Goal: Understand site structure

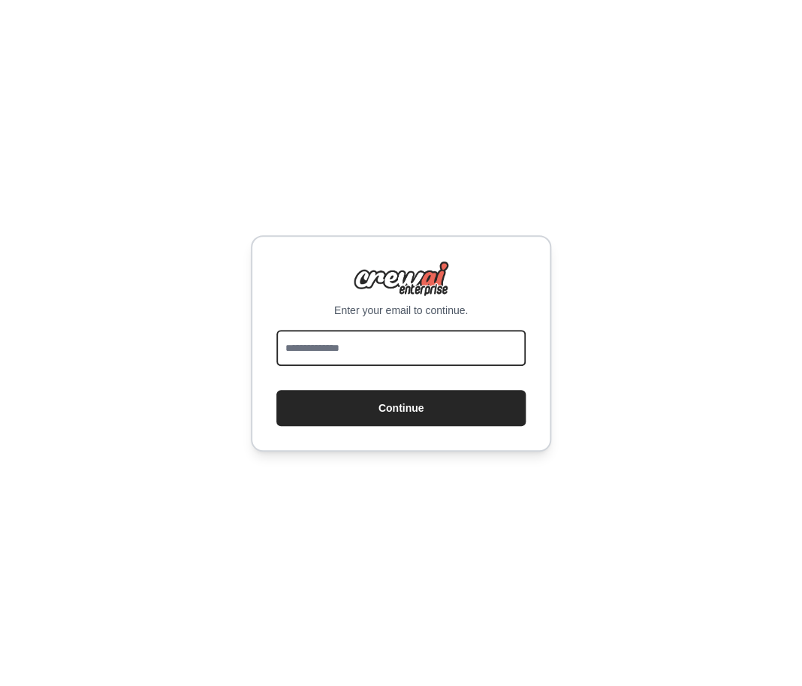
click at [405, 353] on input "email" at bounding box center [400, 348] width 249 height 36
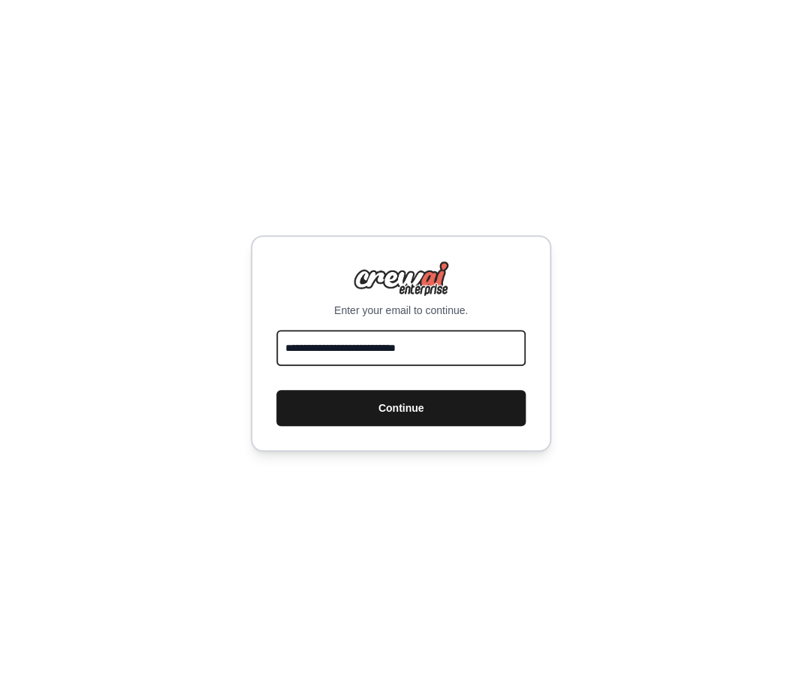
type input "**********"
click at [408, 411] on button "Continue" at bounding box center [400, 408] width 249 height 36
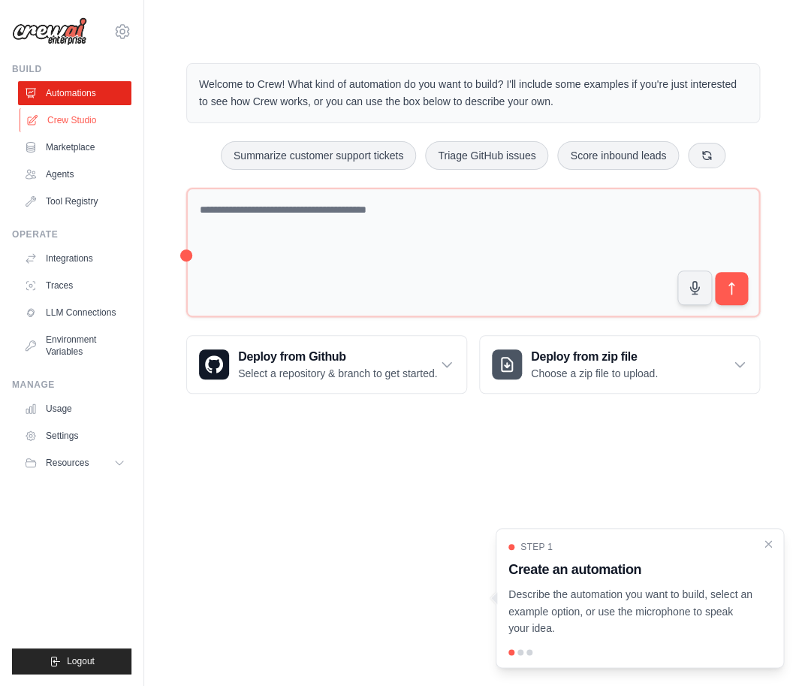
click at [87, 116] on link "Crew Studio" at bounding box center [76, 120] width 113 height 24
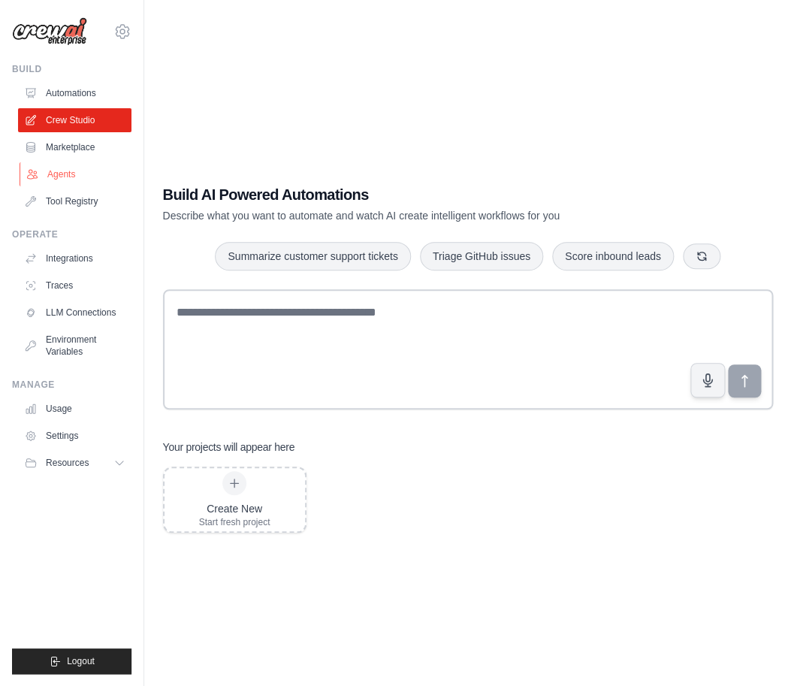
click at [79, 172] on link "Agents" at bounding box center [76, 174] width 113 height 24
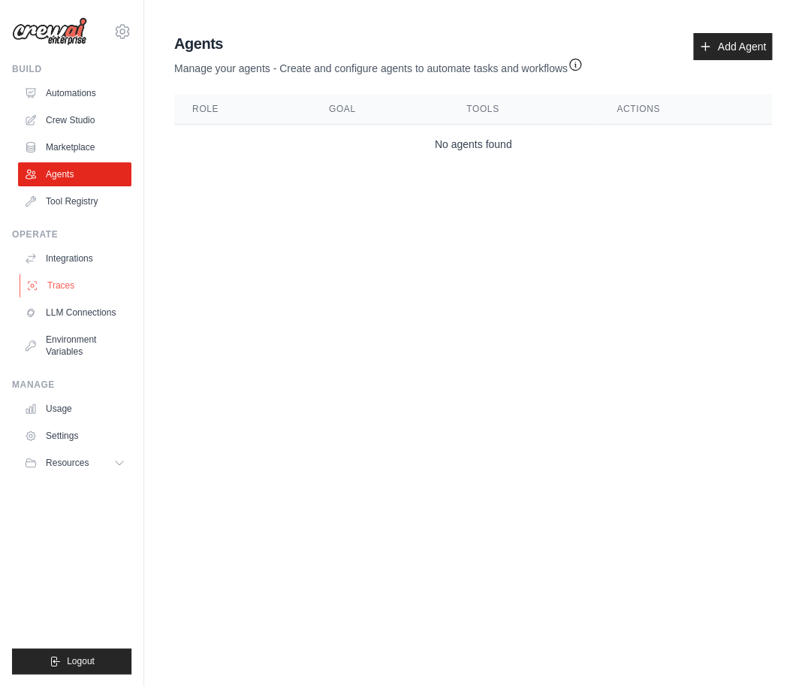
click at [70, 286] on link "Traces" at bounding box center [76, 285] width 113 height 24
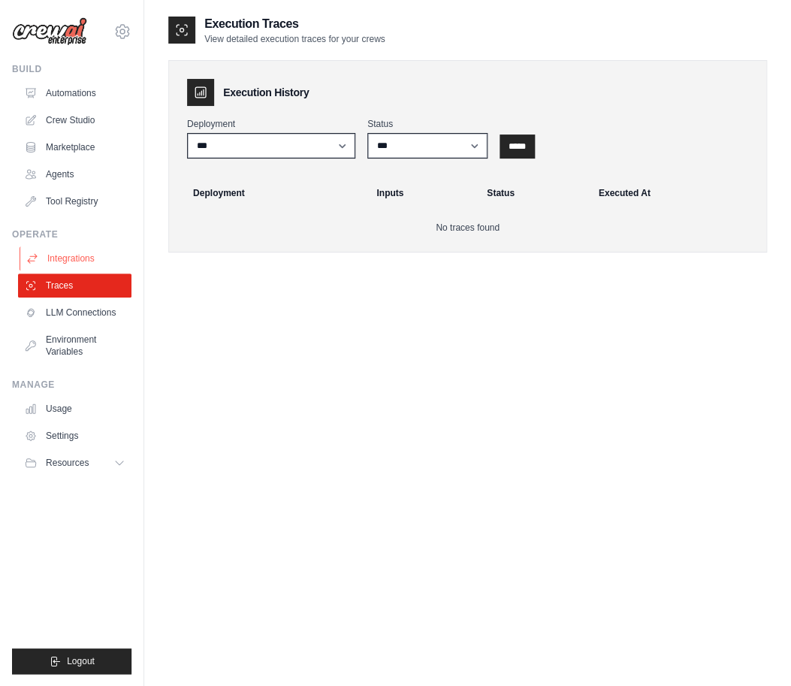
click at [76, 259] on link "Integrations" at bounding box center [76, 258] width 113 height 24
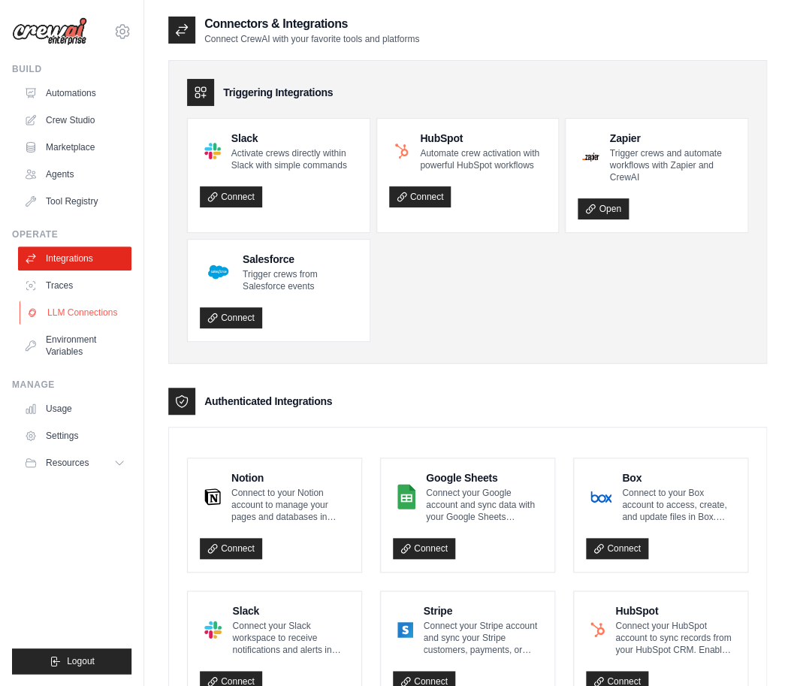
click at [77, 305] on link "LLM Connections" at bounding box center [76, 312] width 113 height 24
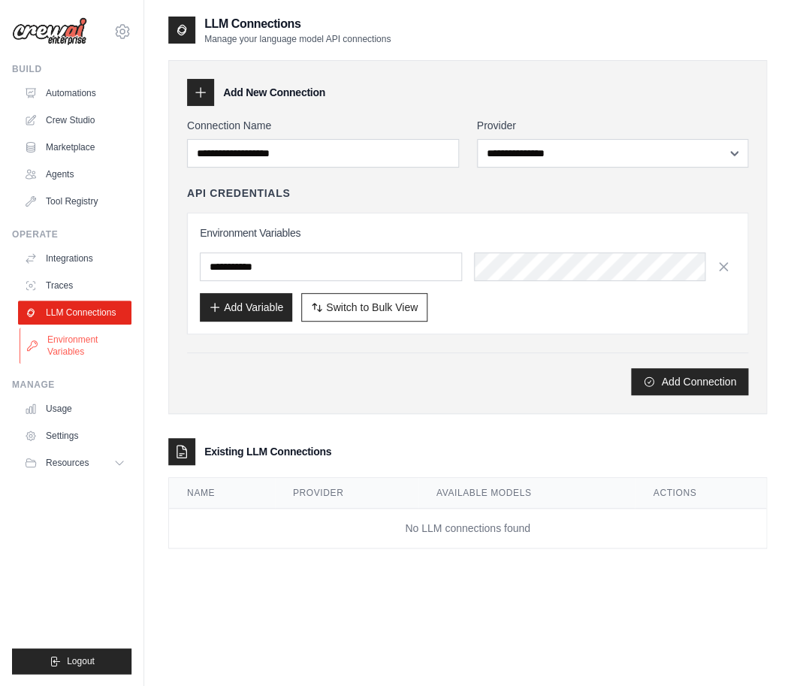
click at [71, 342] on link "Environment Variables" at bounding box center [76, 345] width 113 height 36
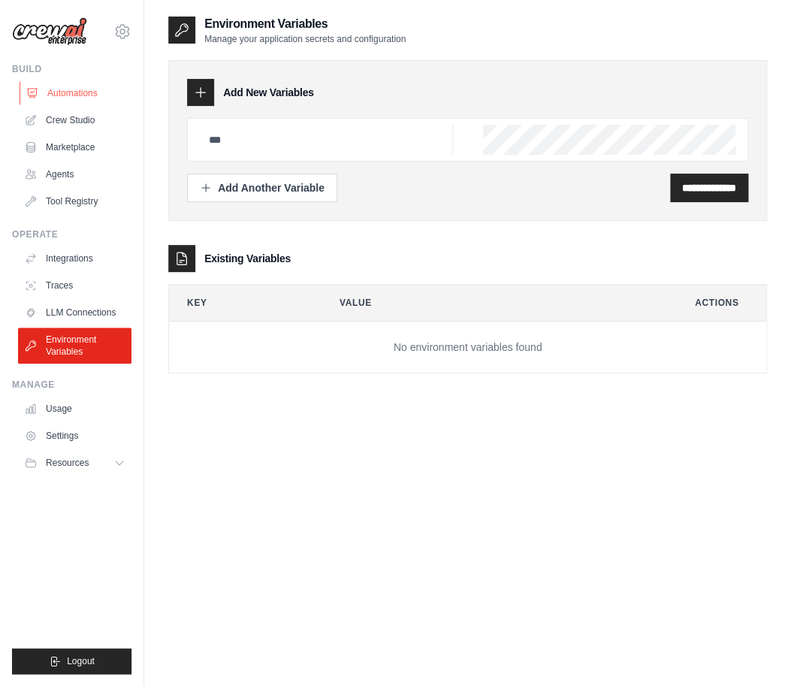
click at [68, 96] on link "Automations" at bounding box center [76, 93] width 113 height 24
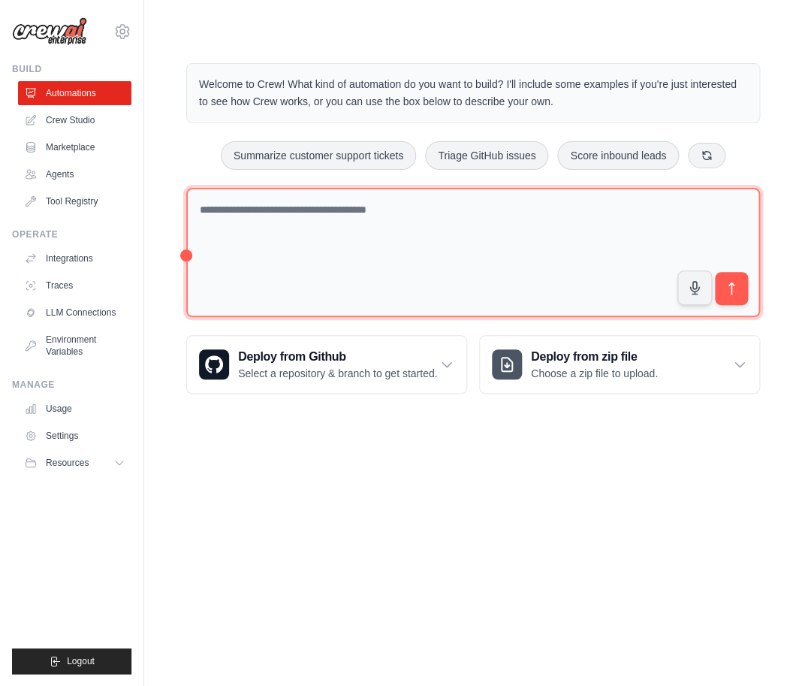
drag, startPoint x: 190, startPoint y: 255, endPoint x: 191, endPoint y: 275, distance: 20.3
click at [191, 275] on textarea at bounding box center [473, 253] width 574 height 130
click at [332, 224] on textarea at bounding box center [473, 253] width 574 height 130
